Goal: Information Seeking & Learning: Compare options

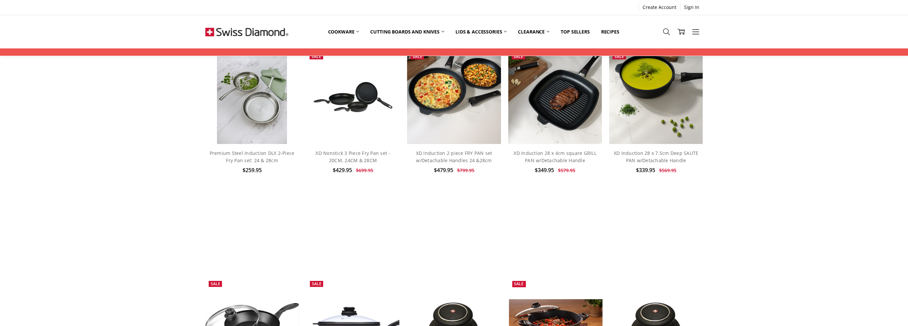
scroll to position [199, 0]
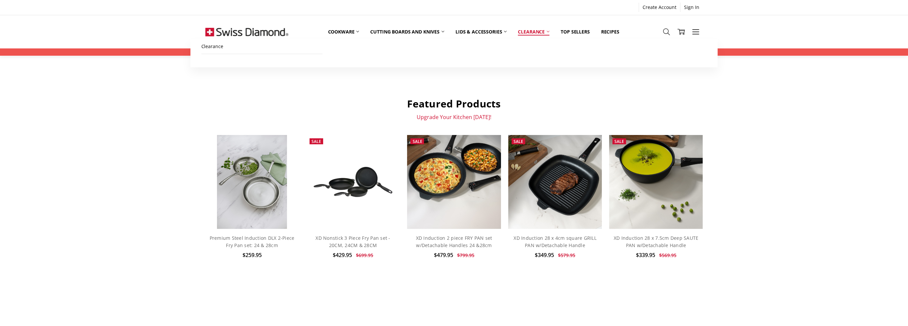
click at [549, 32] on icon at bounding box center [548, 31] width 3 height 3
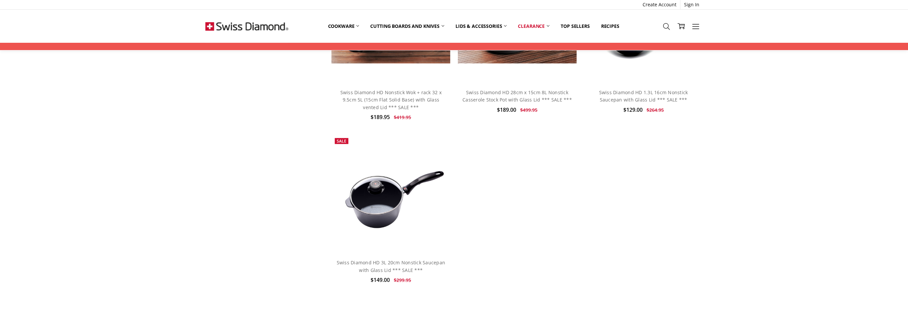
scroll to position [995, 0]
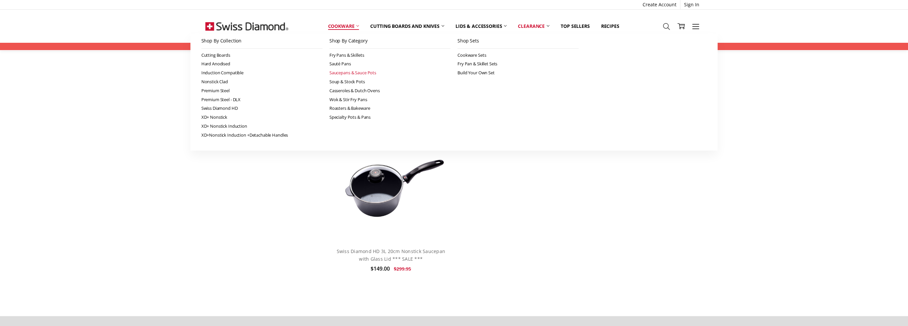
click at [347, 73] on link "Saucepans & Sauce Pots" at bounding box center [389, 72] width 121 height 9
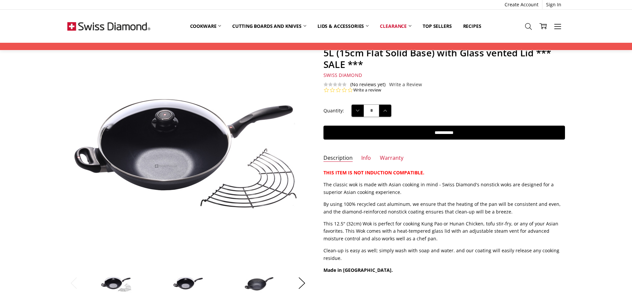
scroll to position [66, 0]
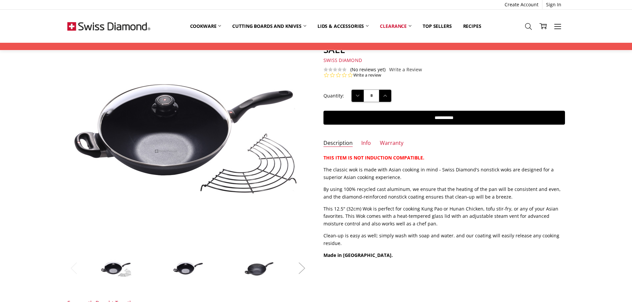
click at [301, 271] on button "Next" at bounding box center [301, 268] width 13 height 20
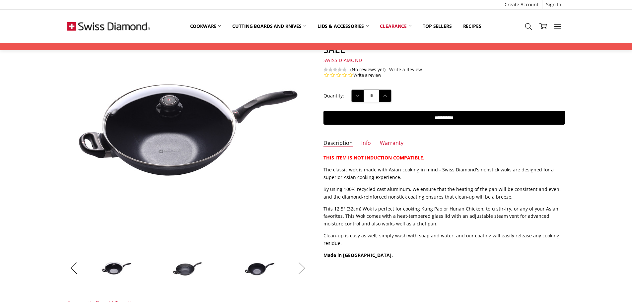
click at [301, 271] on button "Next" at bounding box center [301, 268] width 13 height 20
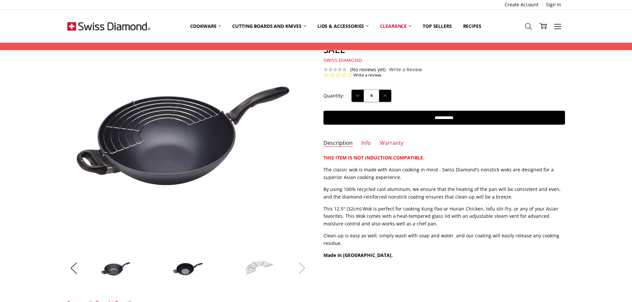
click at [301, 271] on button "Next" at bounding box center [301, 268] width 13 height 20
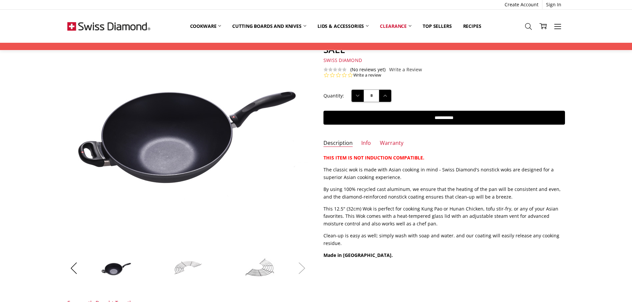
click at [301, 271] on button "Next" at bounding box center [301, 268] width 13 height 20
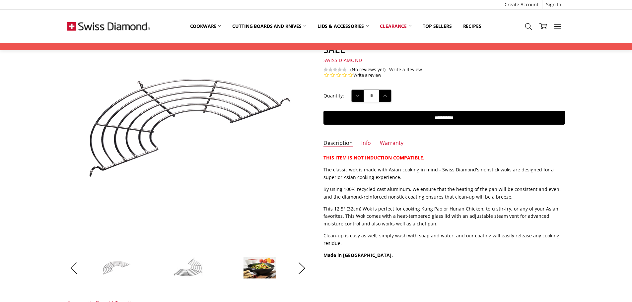
click at [352, 210] on p "This 12.5" (32cm) Wok is perfect for cooking Kung Pao or Hunan Chicken, tofu st…" at bounding box center [443, 216] width 241 height 22
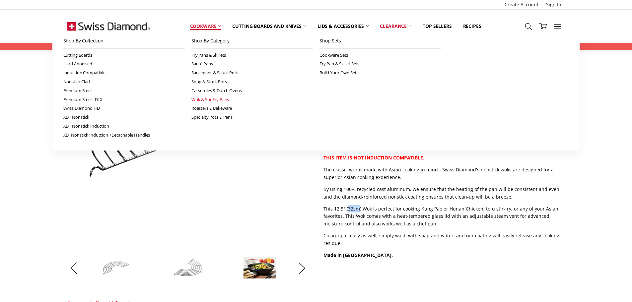
click at [208, 98] on link "Wok & Stir Fry Pans" at bounding box center [251, 99] width 121 height 9
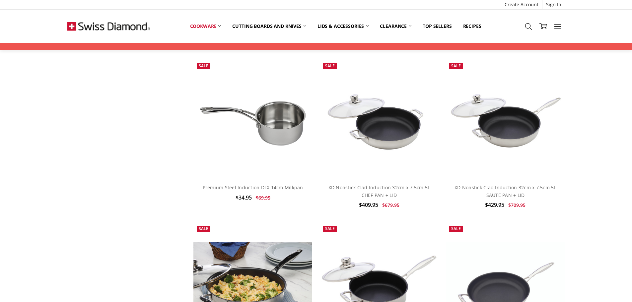
scroll to position [1031, 0]
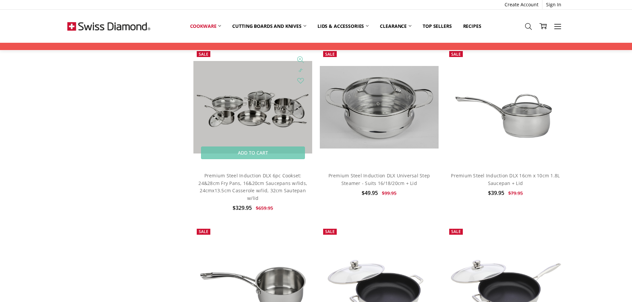
click at [266, 104] on img at bounding box center [252, 107] width 119 height 93
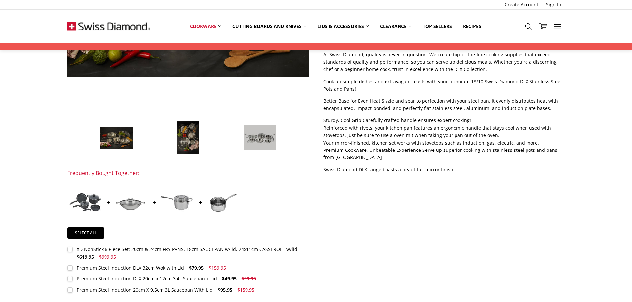
scroll to position [199, 0]
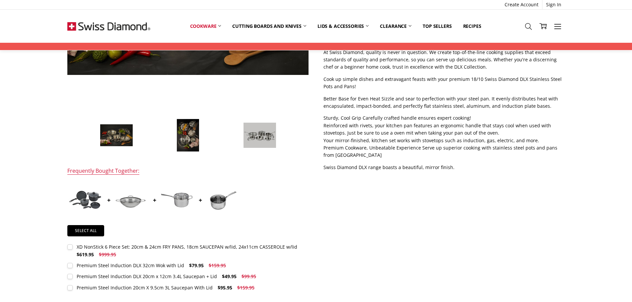
click at [129, 199] on img at bounding box center [130, 200] width 33 height 22
click at [128, 204] on img at bounding box center [130, 200] width 33 height 22
click at [126, 199] on img at bounding box center [130, 200] width 33 height 22
click at [154, 265] on div "Premium Steel Induction DLX 32cm Wok with Lid" at bounding box center [130, 265] width 107 height 6
click at [92, 265] on div "Premium Steel Induction DLX 32cm Wok with Lid" at bounding box center [130, 265] width 107 height 6
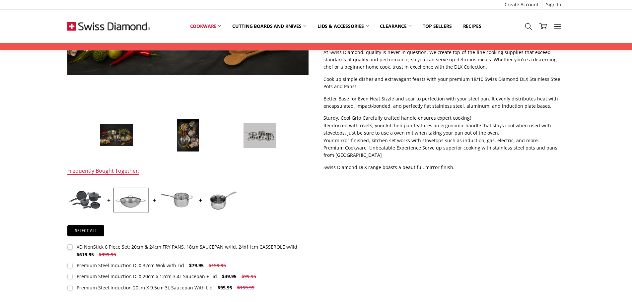
click at [216, 268] on span "$159.95" at bounding box center [217, 265] width 17 height 6
click at [222, 203] on img at bounding box center [222, 199] width 33 height 21
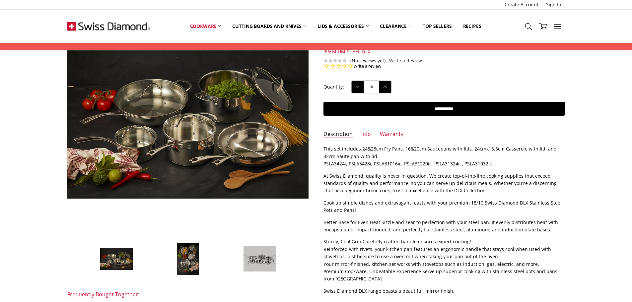
scroll to position [66, 0]
